Goal: Find specific page/section: Find specific page/section

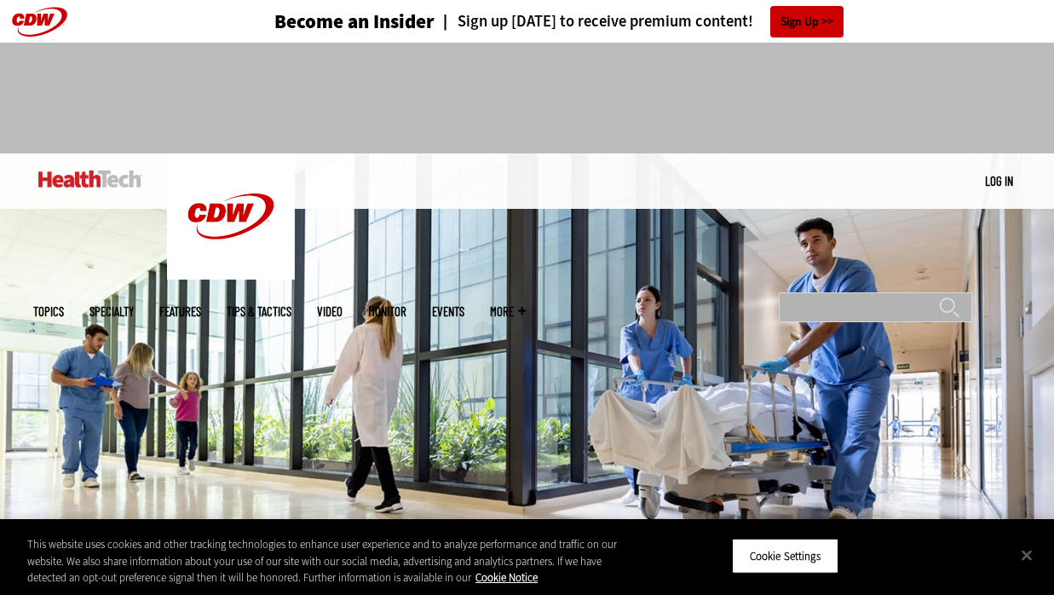
click at [837, 292] on input "Search" at bounding box center [875, 307] width 193 height 30
type input "**********"
click at [939, 296] on input "******" at bounding box center [949, 313] width 20 height 34
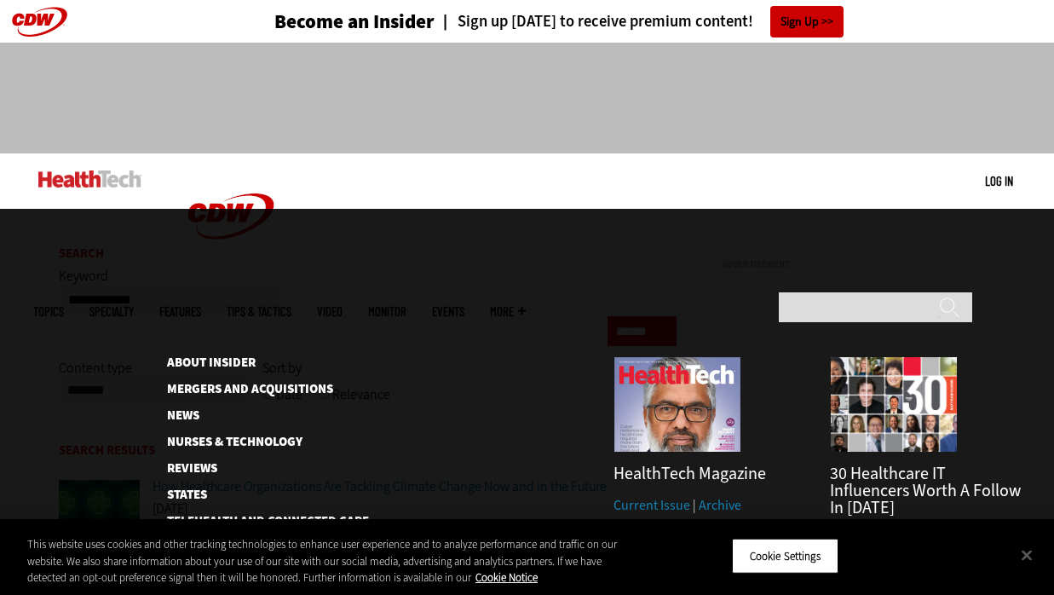
click at [526, 305] on span "More" at bounding box center [508, 311] width 36 height 13
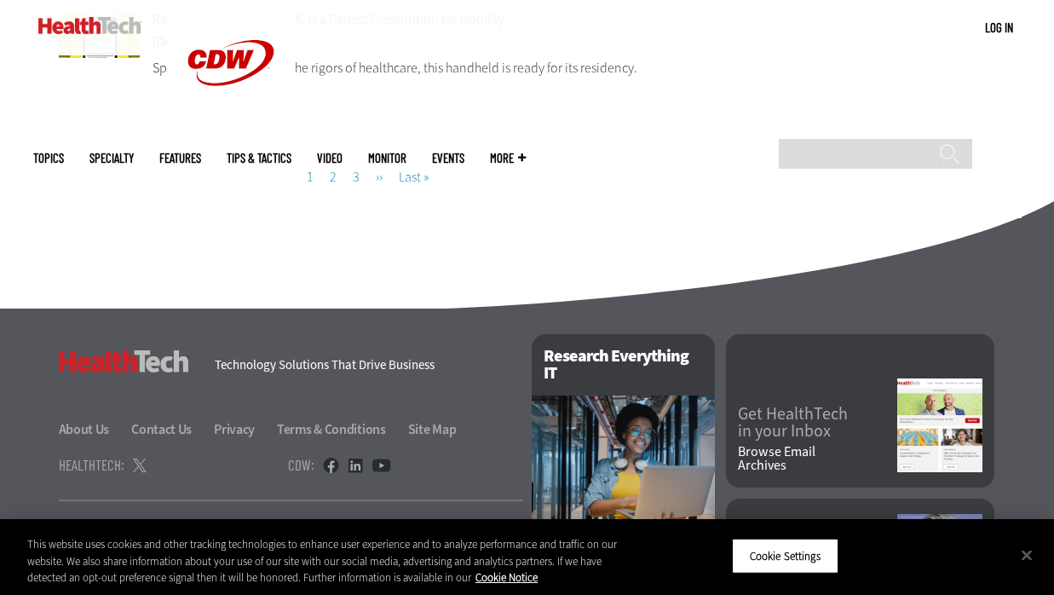
scroll to position [1830, 0]
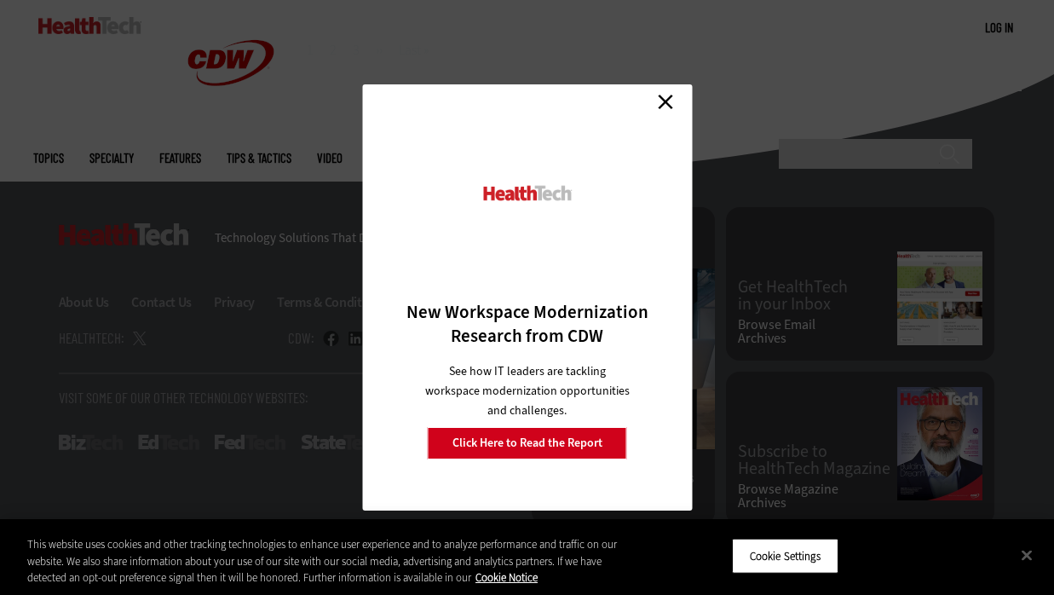
click at [659, 102] on link "Close" at bounding box center [666, 102] width 26 height 26
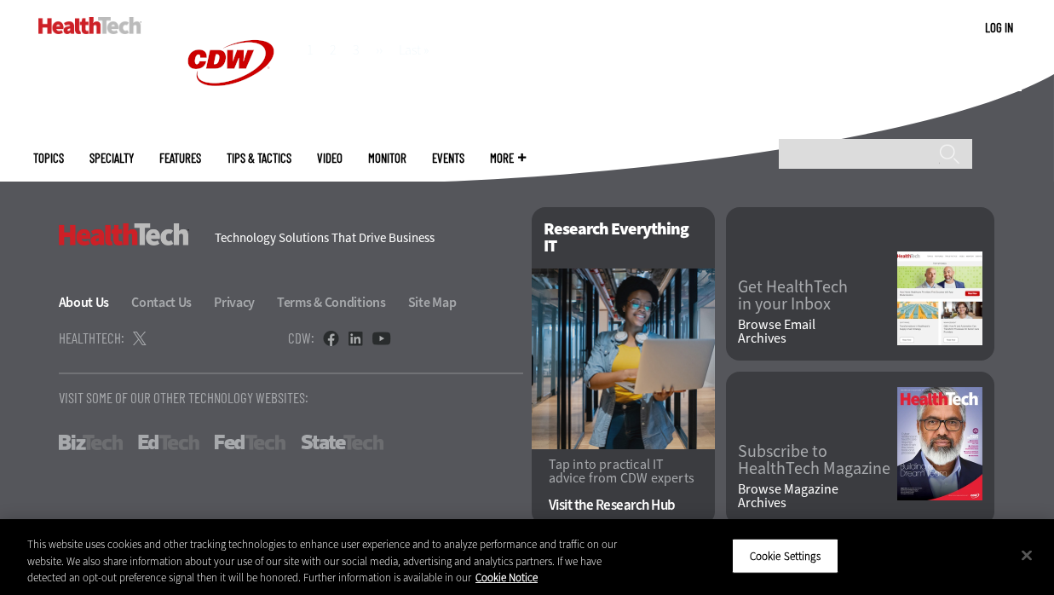
click at [78, 301] on link "About Us" at bounding box center [94, 302] width 71 height 18
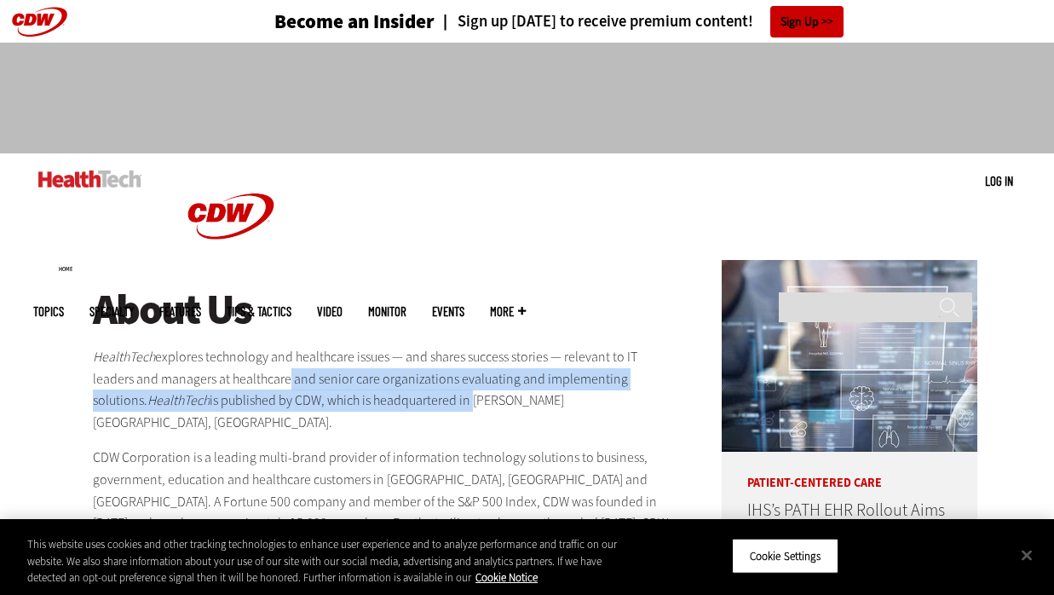
drag, startPoint x: 285, startPoint y: 368, endPoint x: 418, endPoint y: 383, distance: 134.6
click at [412, 390] on p "HealthTech explores technology and healthcare issues — and shares success stori…" at bounding box center [385, 389] width 584 height 87
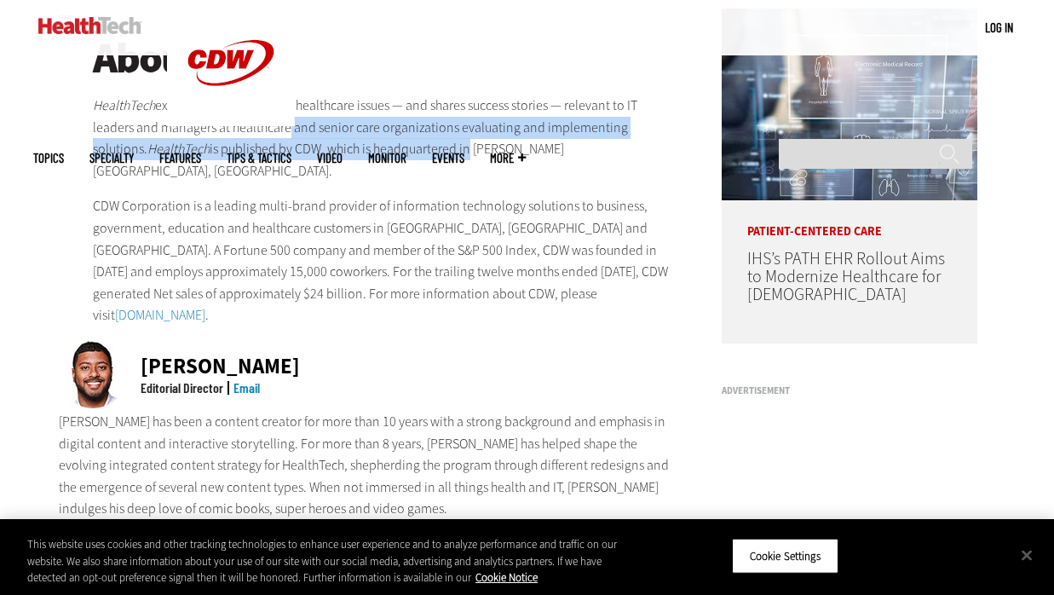
scroll to position [256, 0]
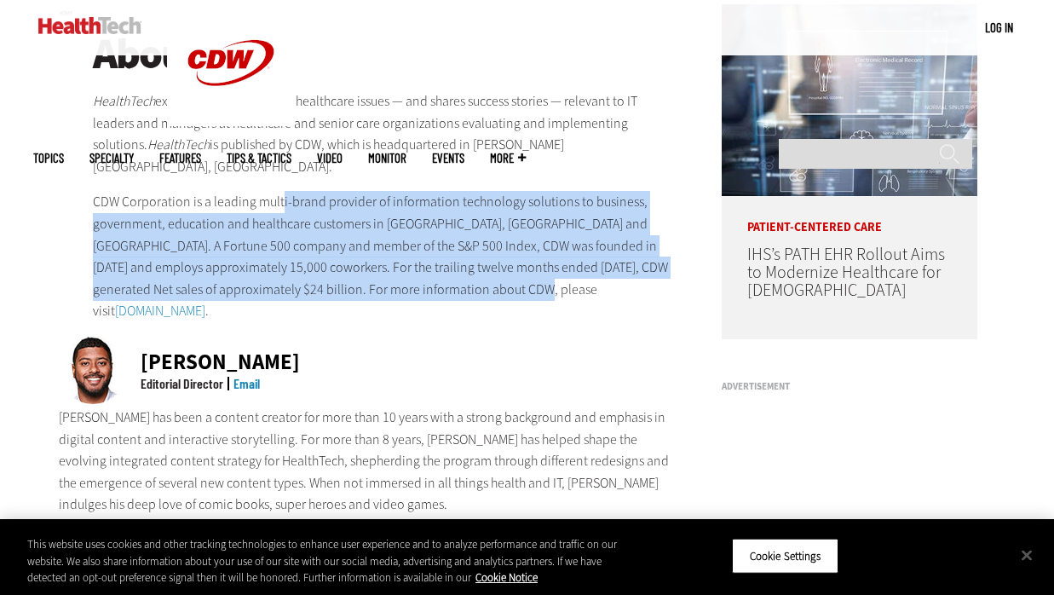
drag, startPoint x: 282, startPoint y: 189, endPoint x: 449, endPoint y: 272, distance: 186.3
click at [540, 270] on p "CDW Corporation is a leading multi-brand provider of information technology sol…" at bounding box center [385, 256] width 584 height 131
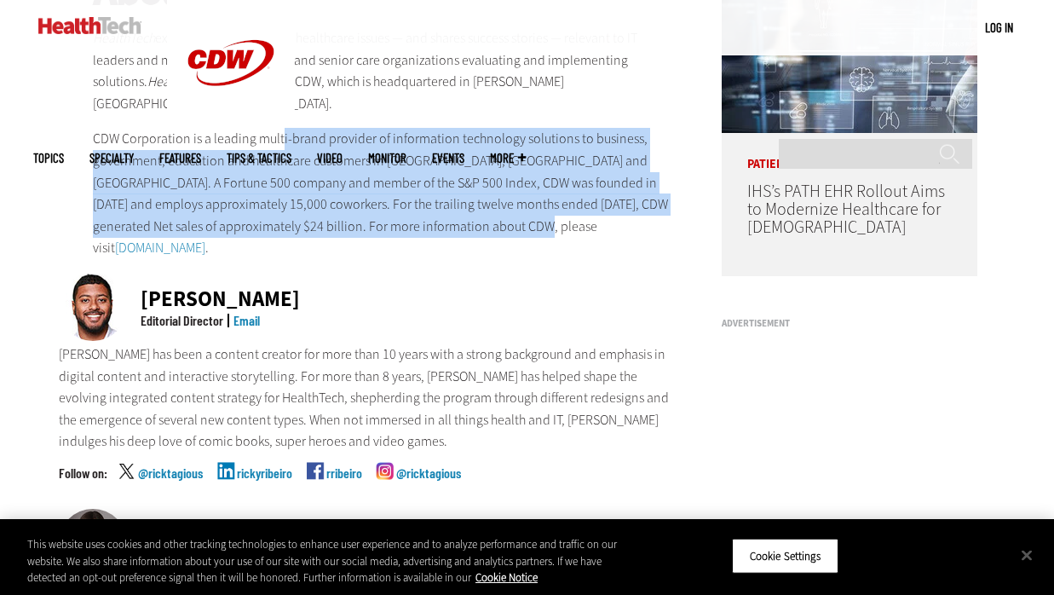
scroll to position [426, 0]
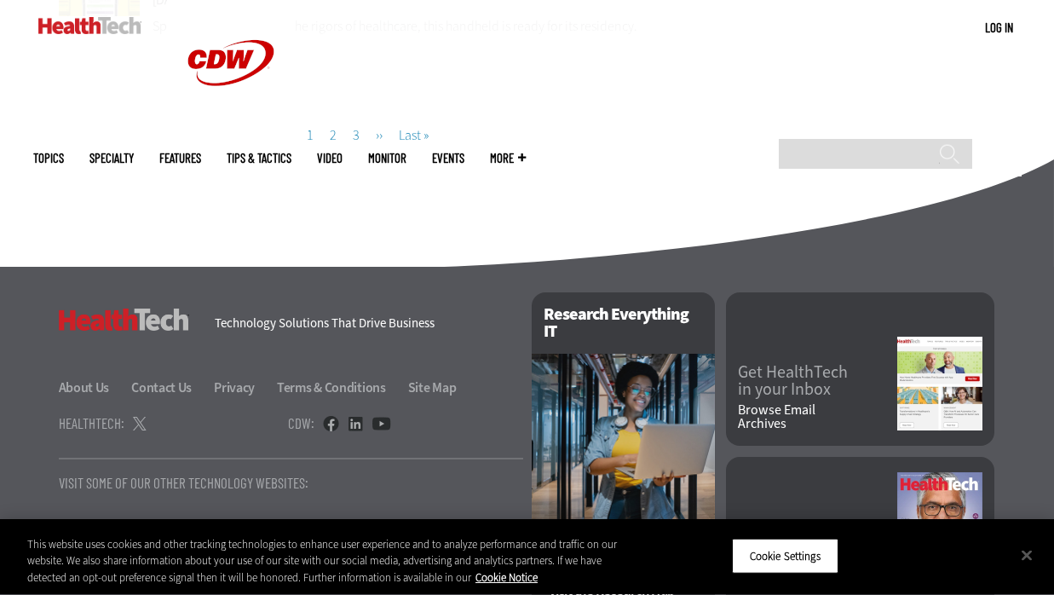
scroll to position [1234, 0]
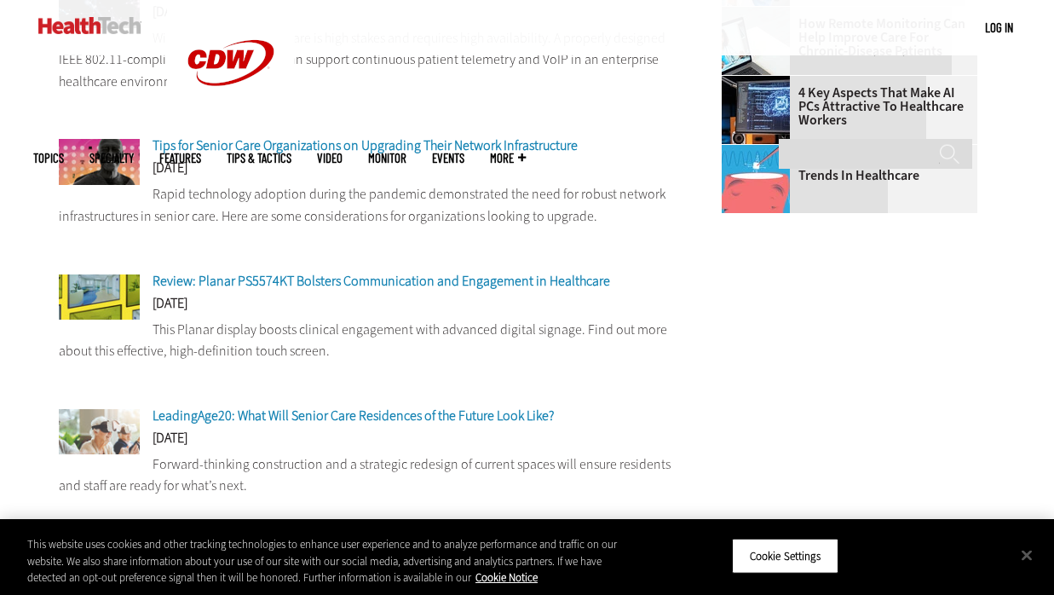
scroll to position [296, 0]
